Goal: Task Accomplishment & Management: Manage account settings

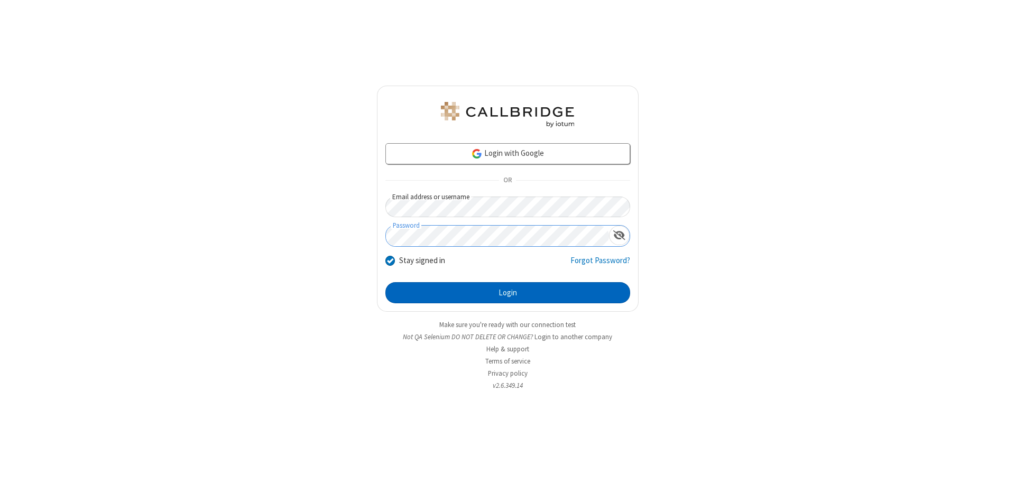
click at [507, 293] on button "Login" at bounding box center [507, 292] width 245 height 21
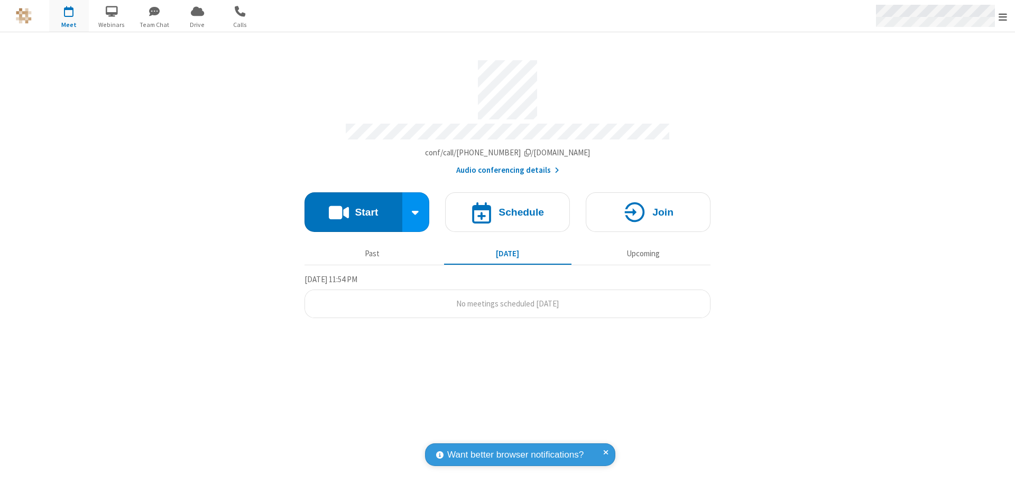
click at [1002, 16] on span "Open menu" at bounding box center [1002, 17] width 8 height 11
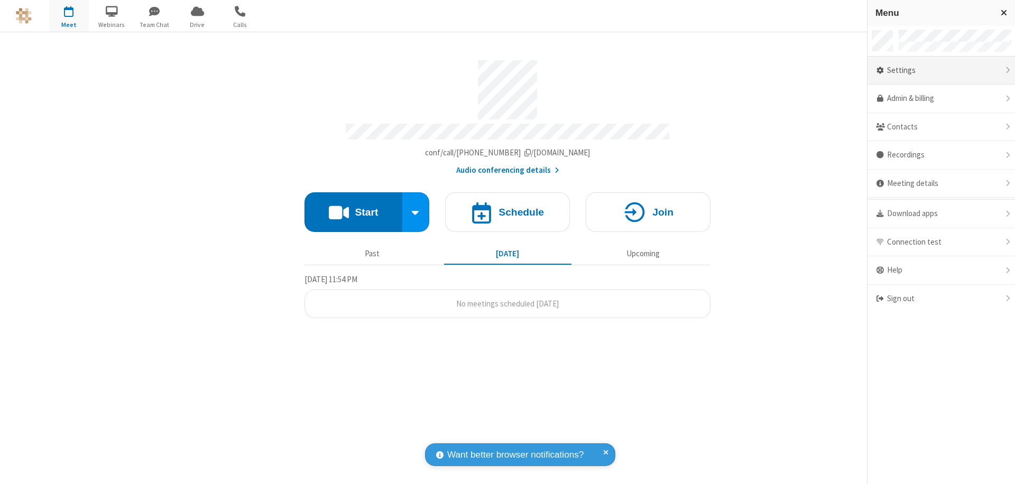
click at [941, 70] on div "Settings" at bounding box center [940, 71] width 147 height 29
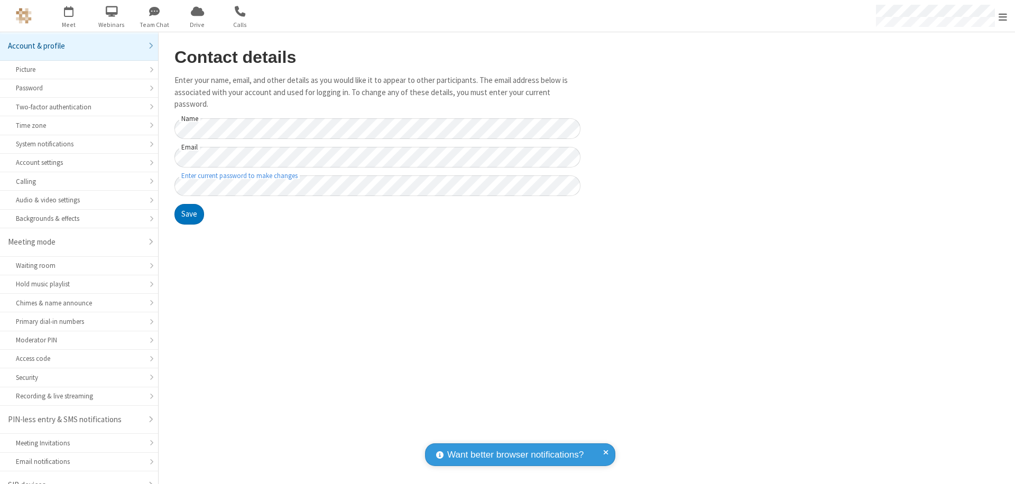
scroll to position [15, 0]
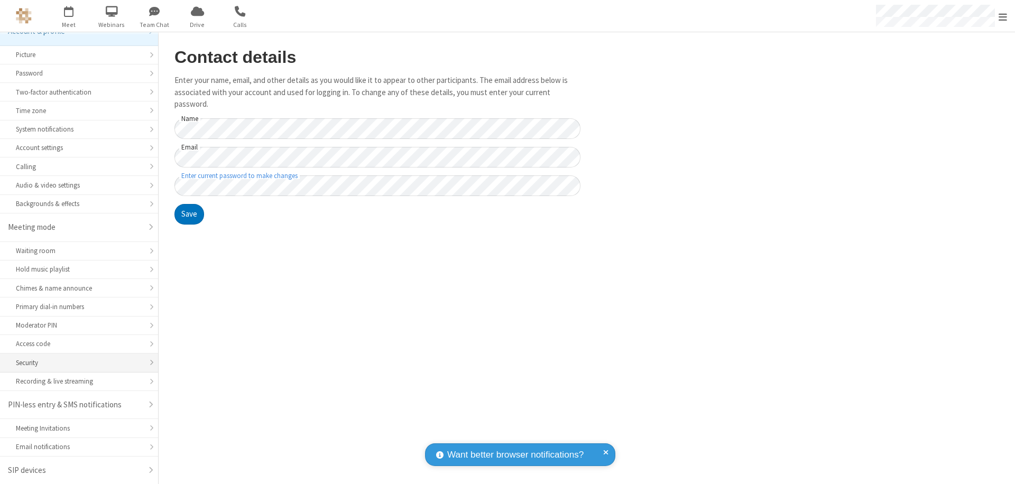
click at [75, 362] on div "Security" at bounding box center [79, 363] width 126 height 10
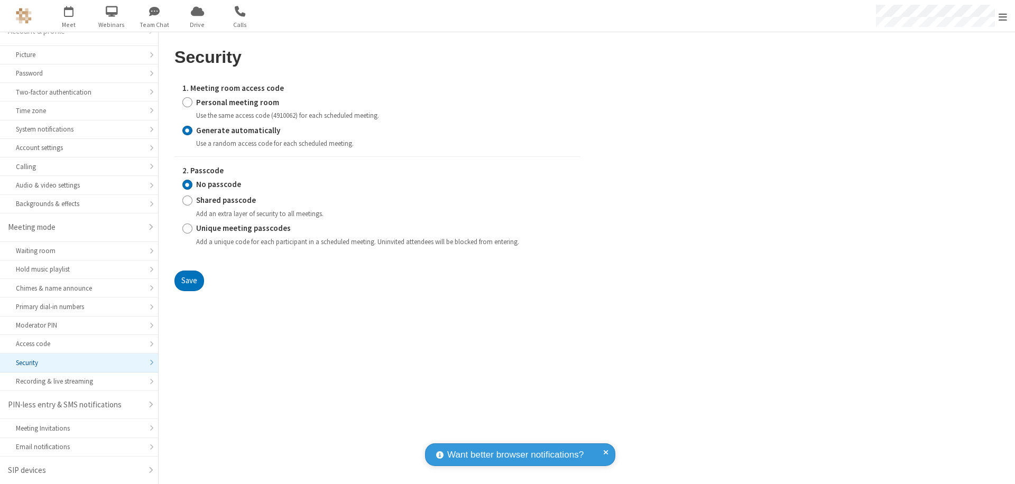
click at [187, 130] on input "Generate automatically" at bounding box center [187, 130] width 10 height 11
click at [187, 200] on input "Shared passcode" at bounding box center [187, 200] width 10 height 11
radio input "true"
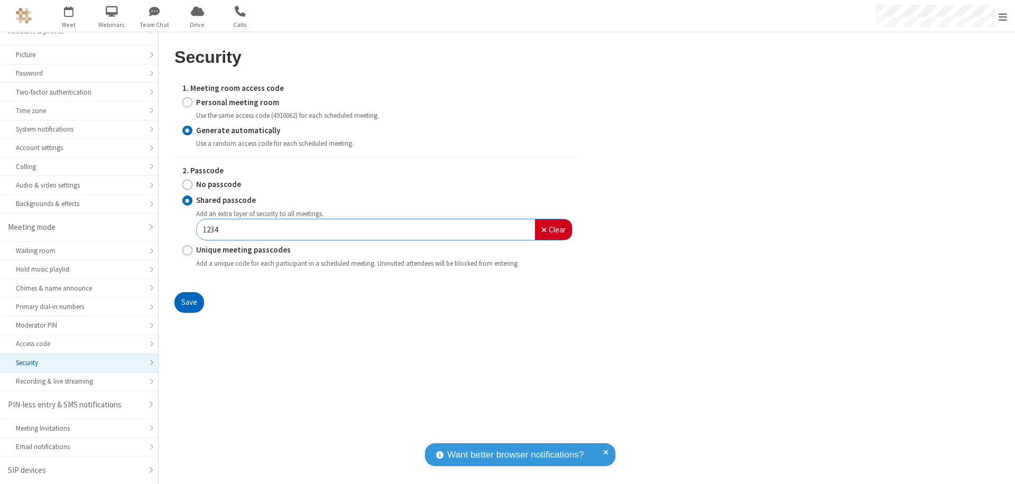
type input "1234"
click at [189, 302] on button "Save" at bounding box center [189, 302] width 30 height 21
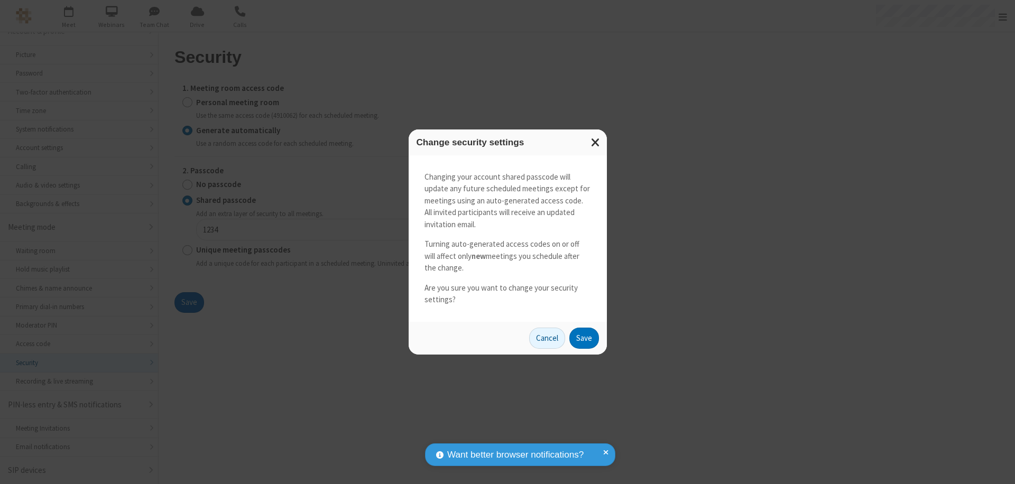
click at [583, 338] on button "Save" at bounding box center [584, 338] width 30 height 21
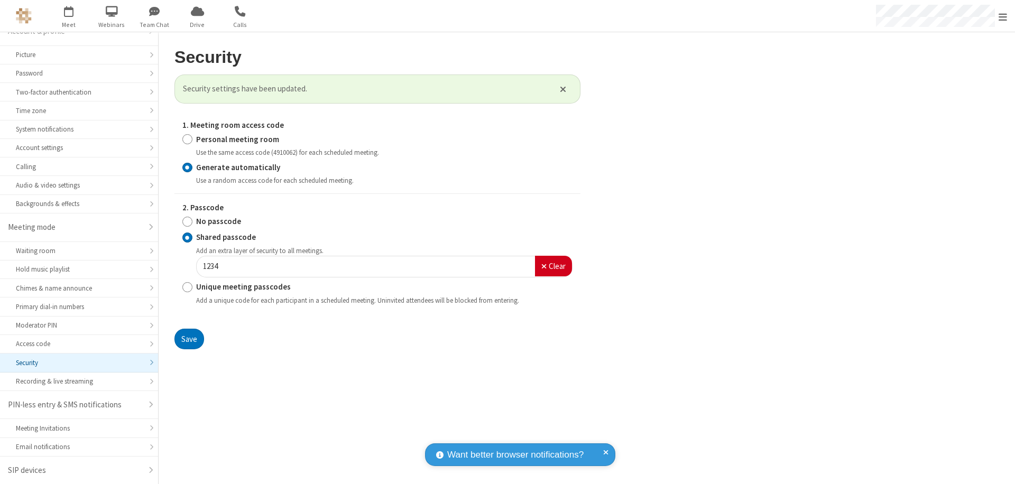
click at [1002, 16] on span "Open menu" at bounding box center [1002, 17] width 8 height 11
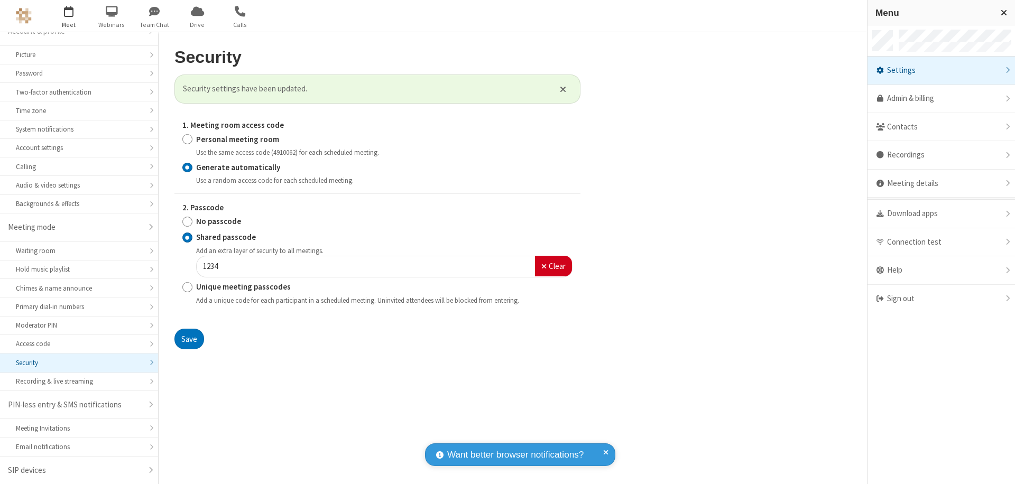
click at [69, 16] on span "button" at bounding box center [69, 11] width 40 height 18
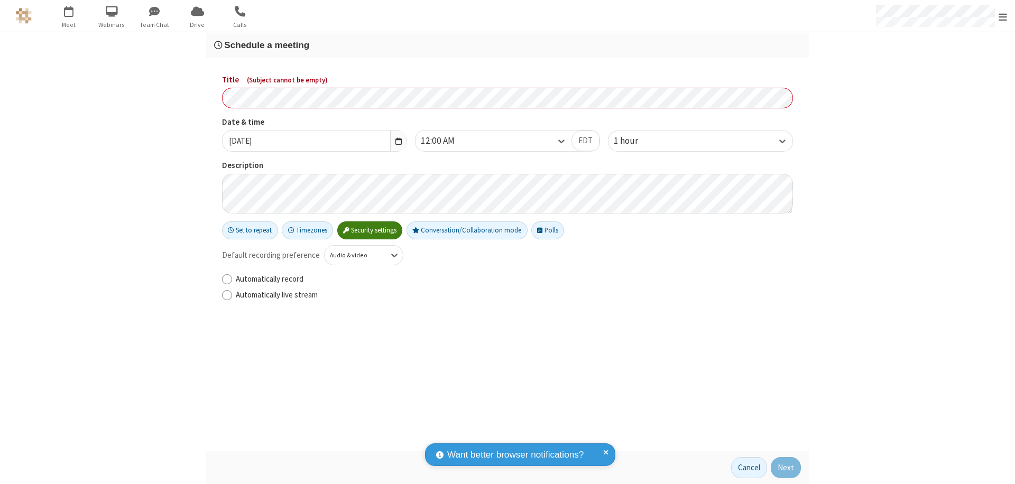
click at [507, 45] on h3 "Schedule a meeting" at bounding box center [507, 45] width 587 height 10
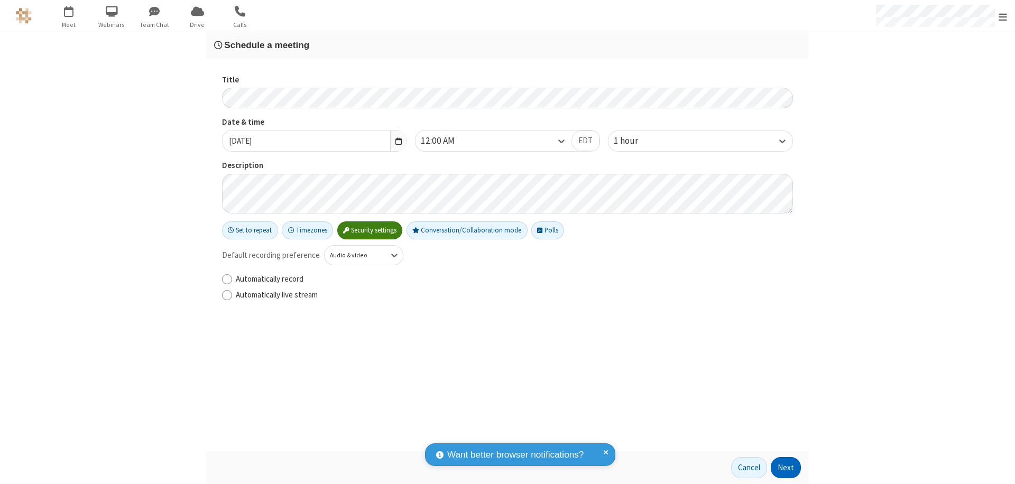
click at [786, 468] on button "Next" at bounding box center [785, 467] width 30 height 21
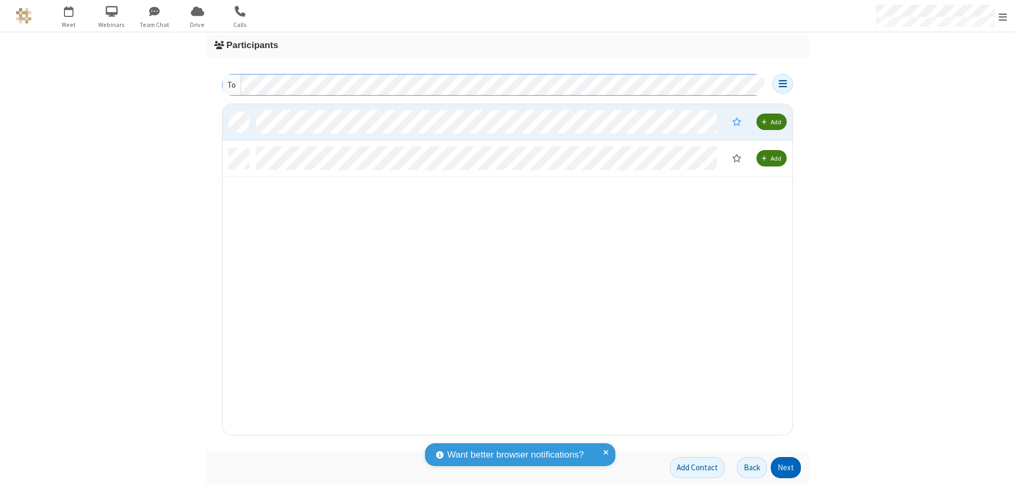
click at [786, 468] on button "Next" at bounding box center [785, 467] width 30 height 21
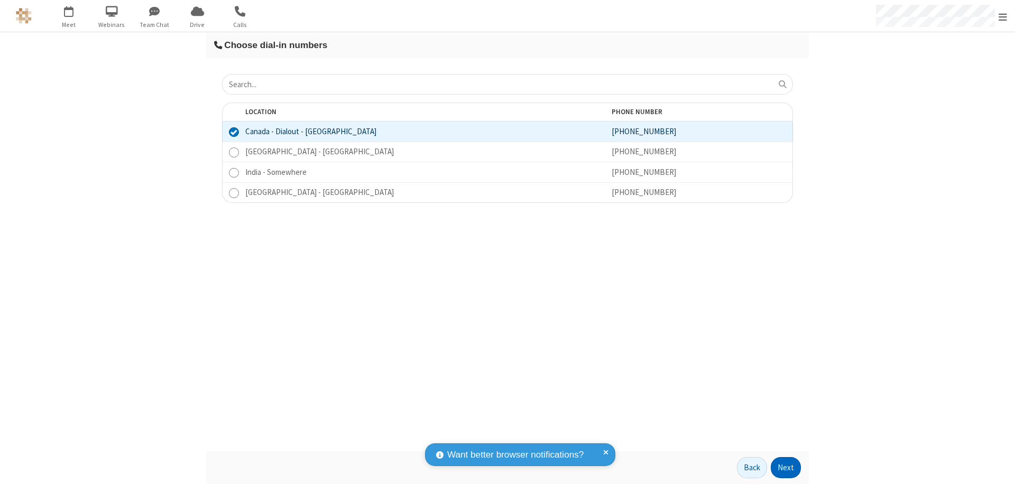
click at [786, 468] on button "Next" at bounding box center [785, 467] width 30 height 21
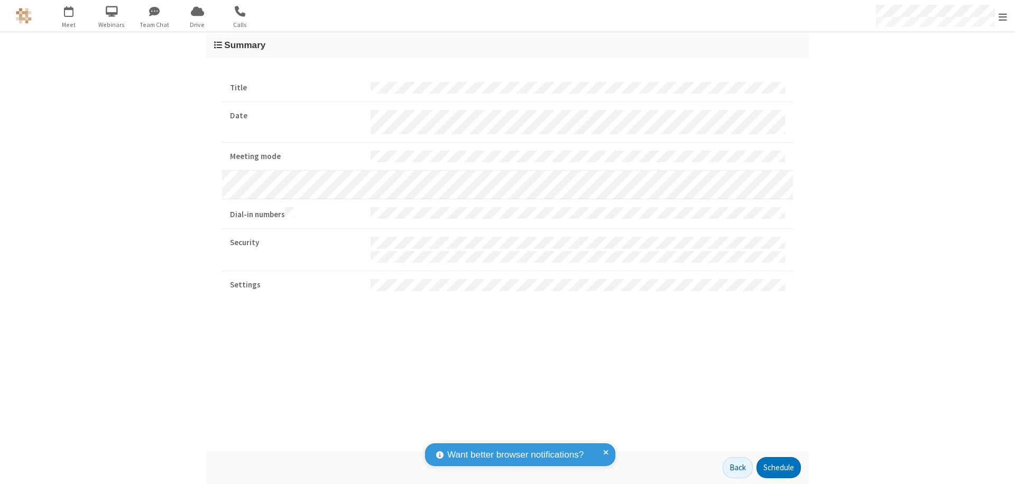
click at [778, 468] on button "Schedule" at bounding box center [778, 467] width 44 height 21
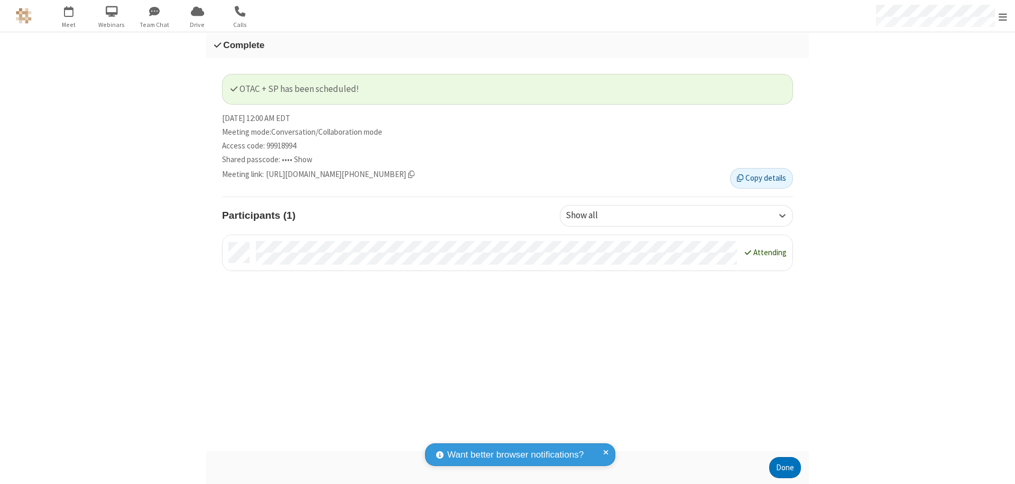
click at [1002, 16] on span "Open menu" at bounding box center [1002, 17] width 8 height 11
click at [941, 299] on div "Sign out" at bounding box center [940, 299] width 147 height 28
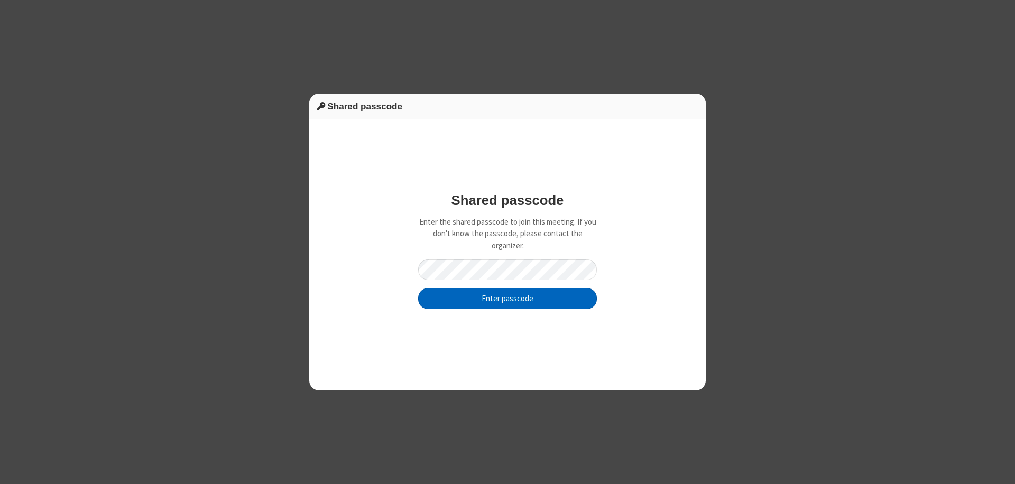
click at [507, 298] on button "Enter passcode" at bounding box center [507, 298] width 179 height 21
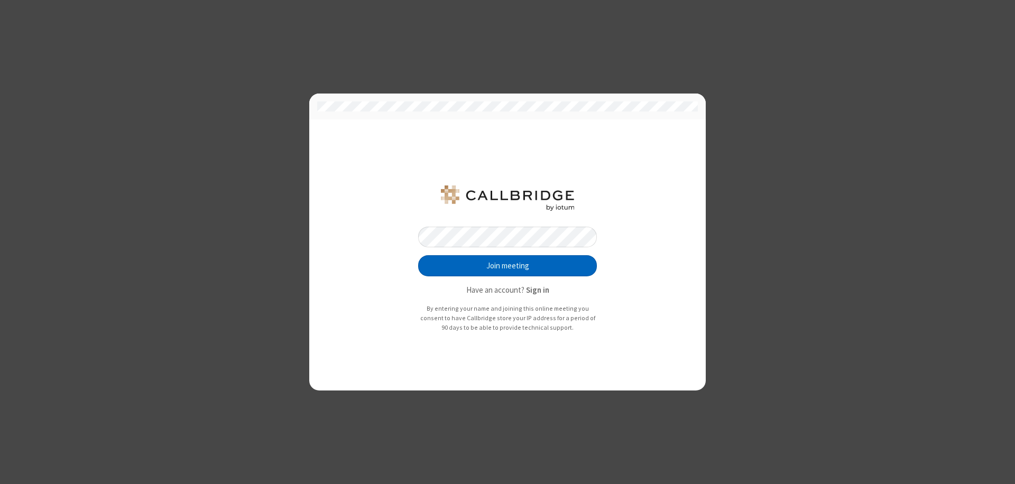
click at [507, 266] on button "Join meeting" at bounding box center [507, 265] width 179 height 21
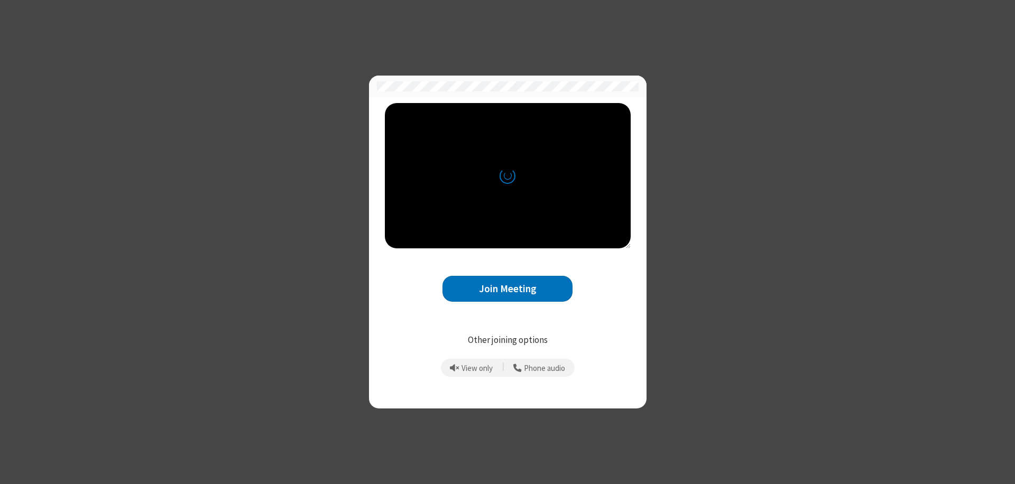
click at [507, 289] on button "Join Meeting" at bounding box center [507, 289] width 130 height 26
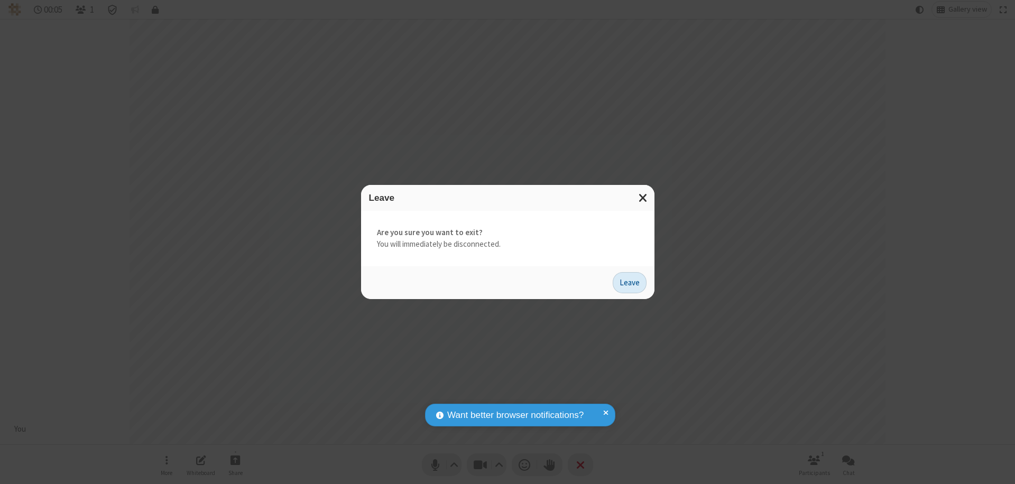
click at [629, 282] on button "Leave" at bounding box center [629, 282] width 34 height 21
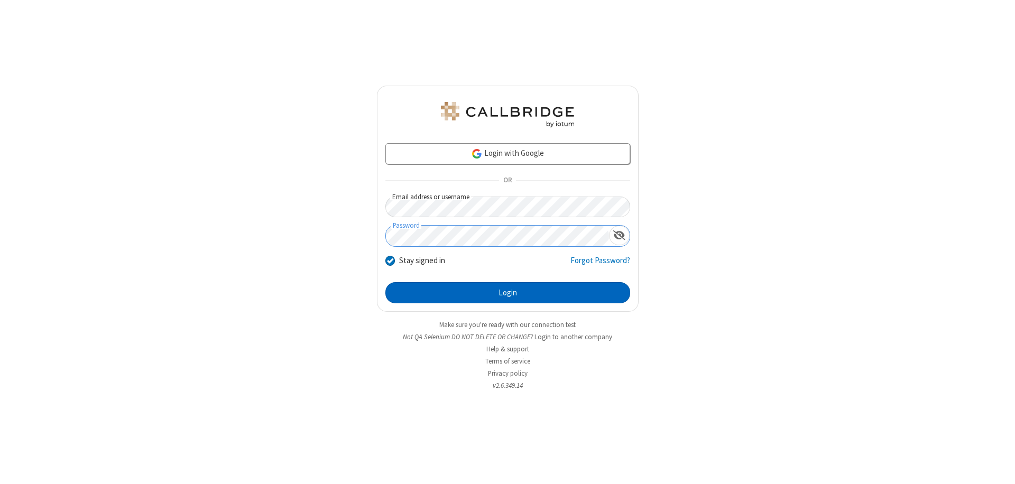
click at [507, 293] on button "Login" at bounding box center [507, 292] width 245 height 21
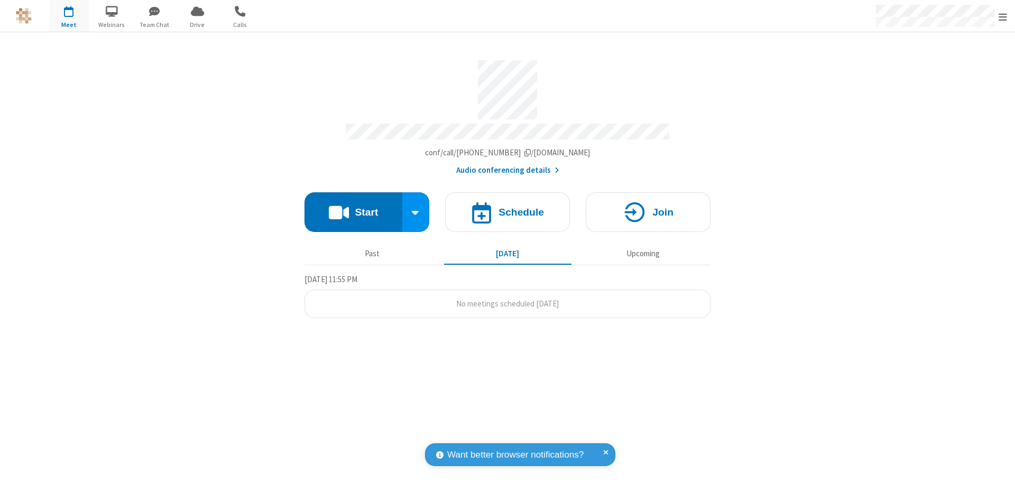
click at [1002, 16] on span "Open menu" at bounding box center [1002, 17] width 8 height 11
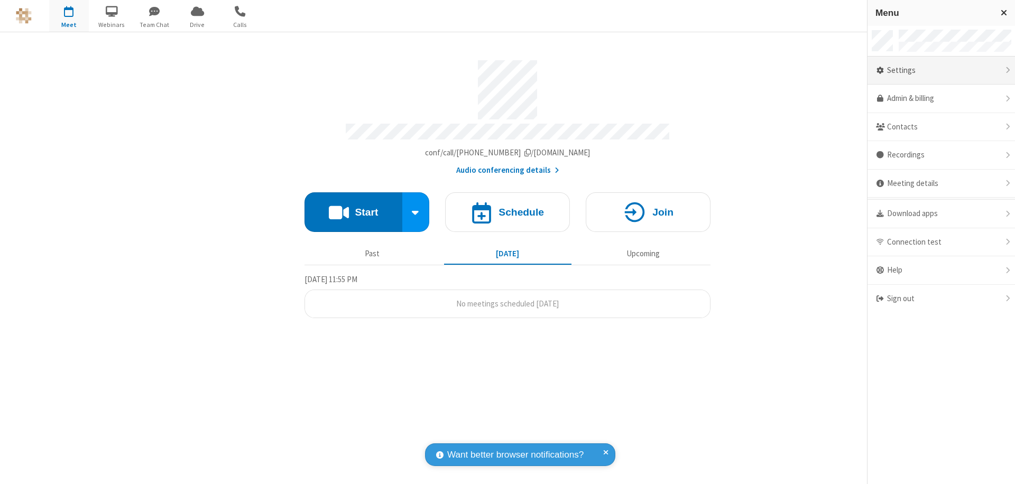
click at [941, 70] on div "Settings" at bounding box center [940, 71] width 147 height 29
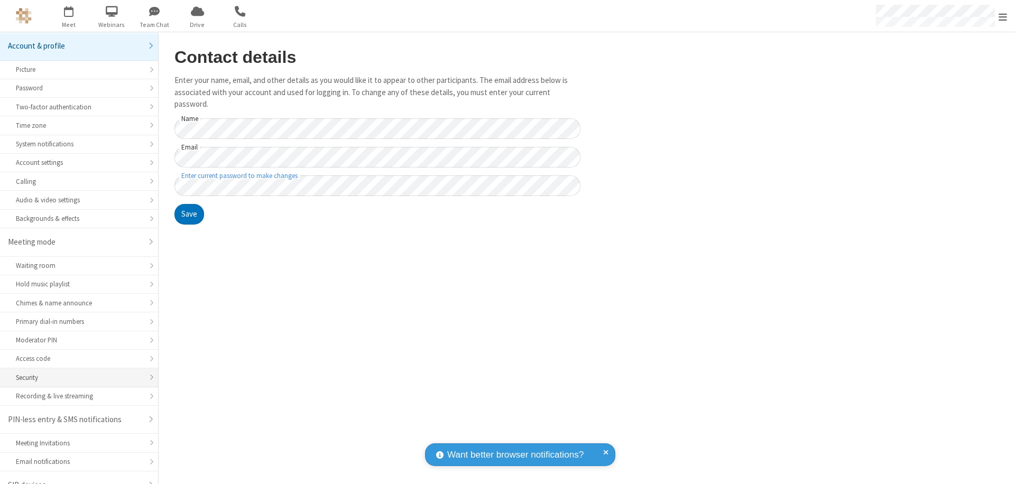
click at [75, 373] on div "Security" at bounding box center [79, 378] width 126 height 10
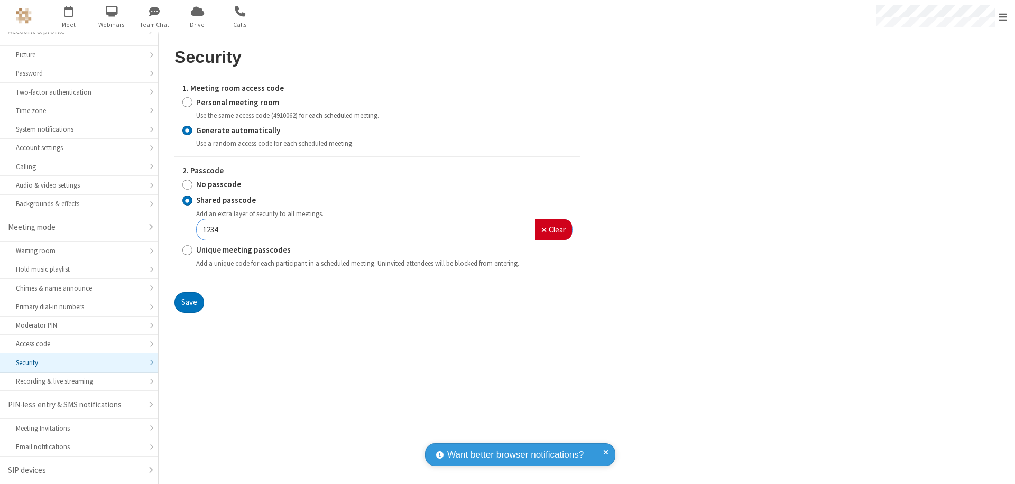
click at [187, 102] on input "Personal meeting room" at bounding box center [187, 102] width 10 height 11
radio input "true"
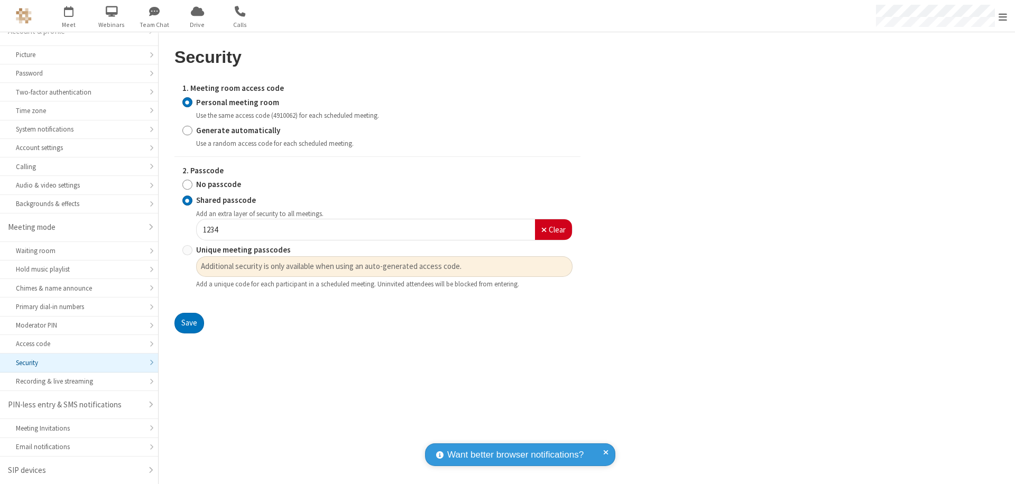
click at [187, 184] on input "No passcode" at bounding box center [187, 184] width 10 height 11
radio input "true"
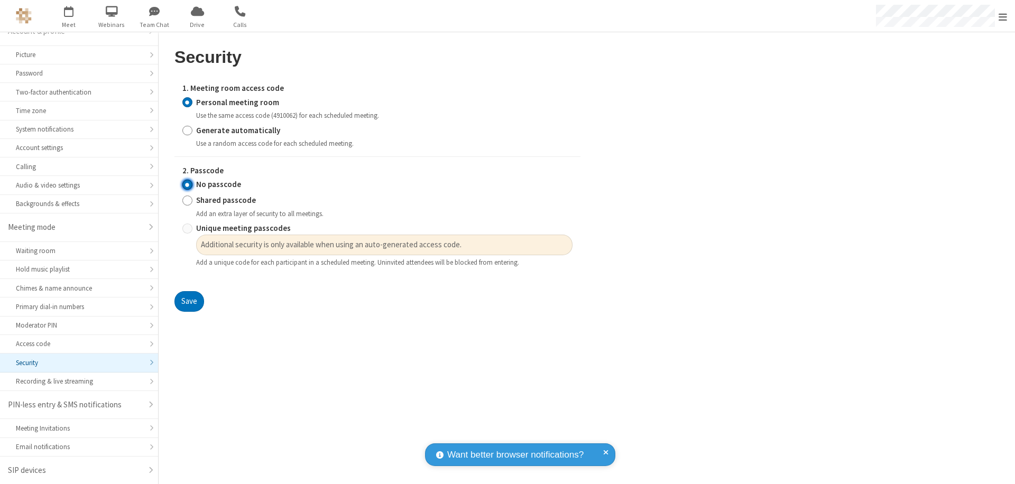
click at [189, 302] on button "Save" at bounding box center [189, 301] width 30 height 21
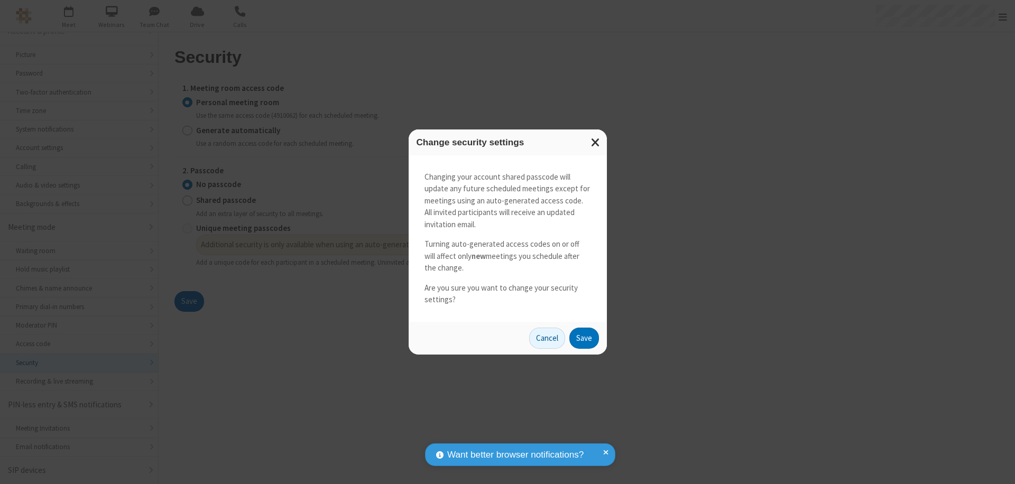
click at [583, 338] on button "Save" at bounding box center [584, 338] width 30 height 21
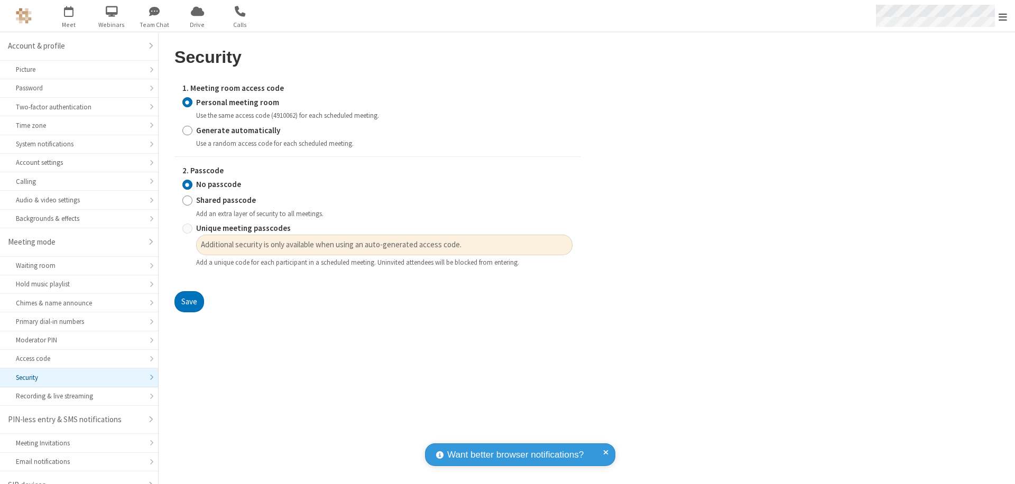
click at [1002, 16] on span "Open menu" at bounding box center [1002, 17] width 8 height 11
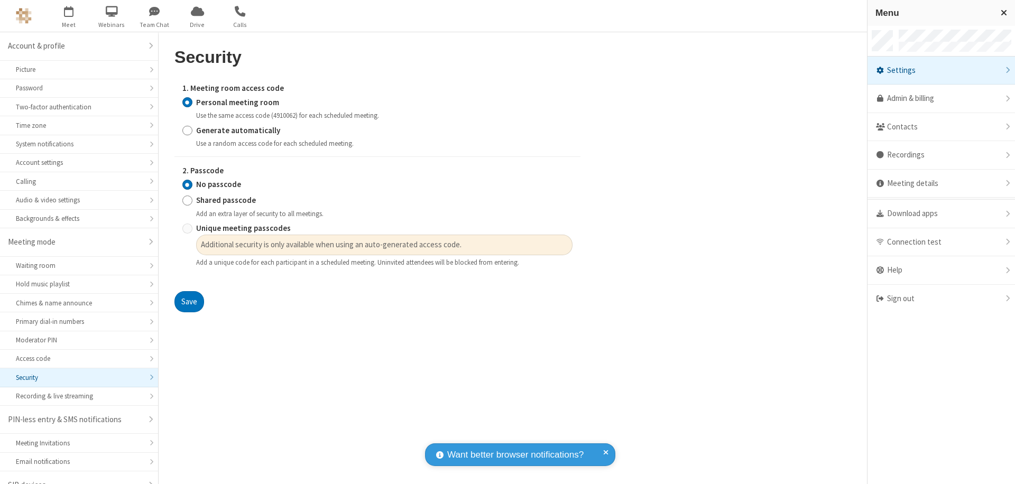
click at [941, 299] on div "Sign out" at bounding box center [940, 299] width 147 height 28
